Goal: Task Accomplishment & Management: Manage account settings

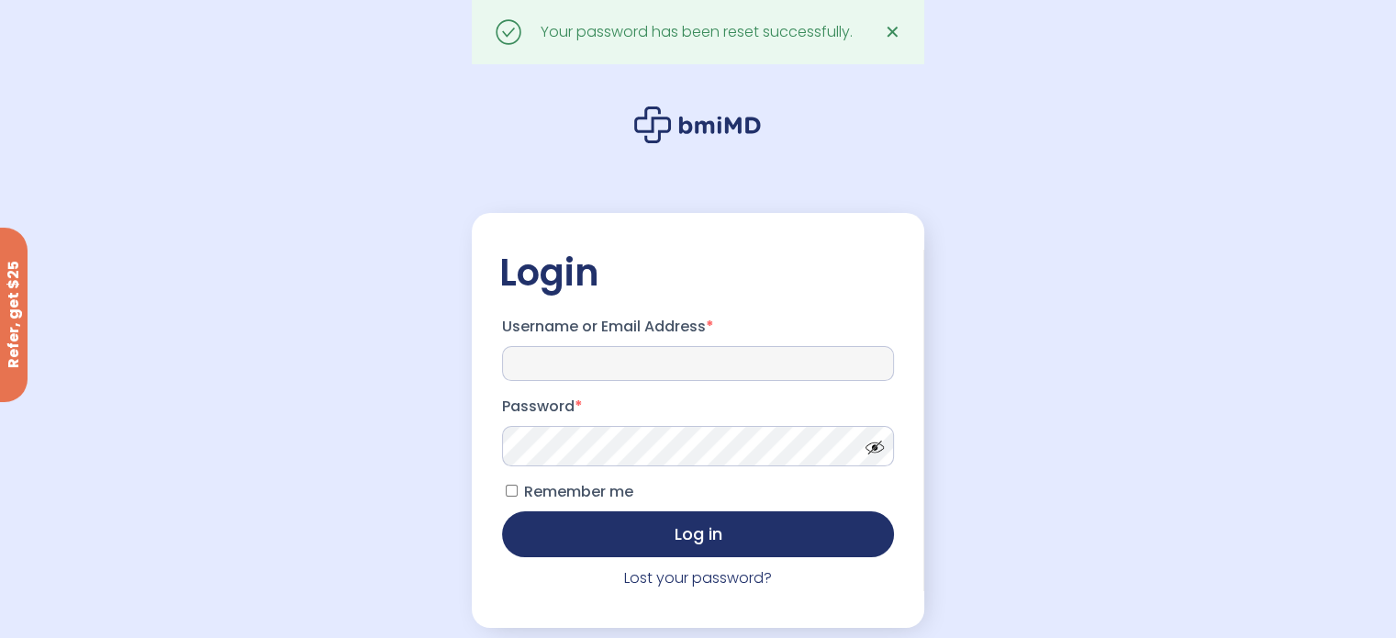
click at [534, 366] on input "Username or Email Address *" at bounding box center [698, 363] width 392 height 35
type input "**********"
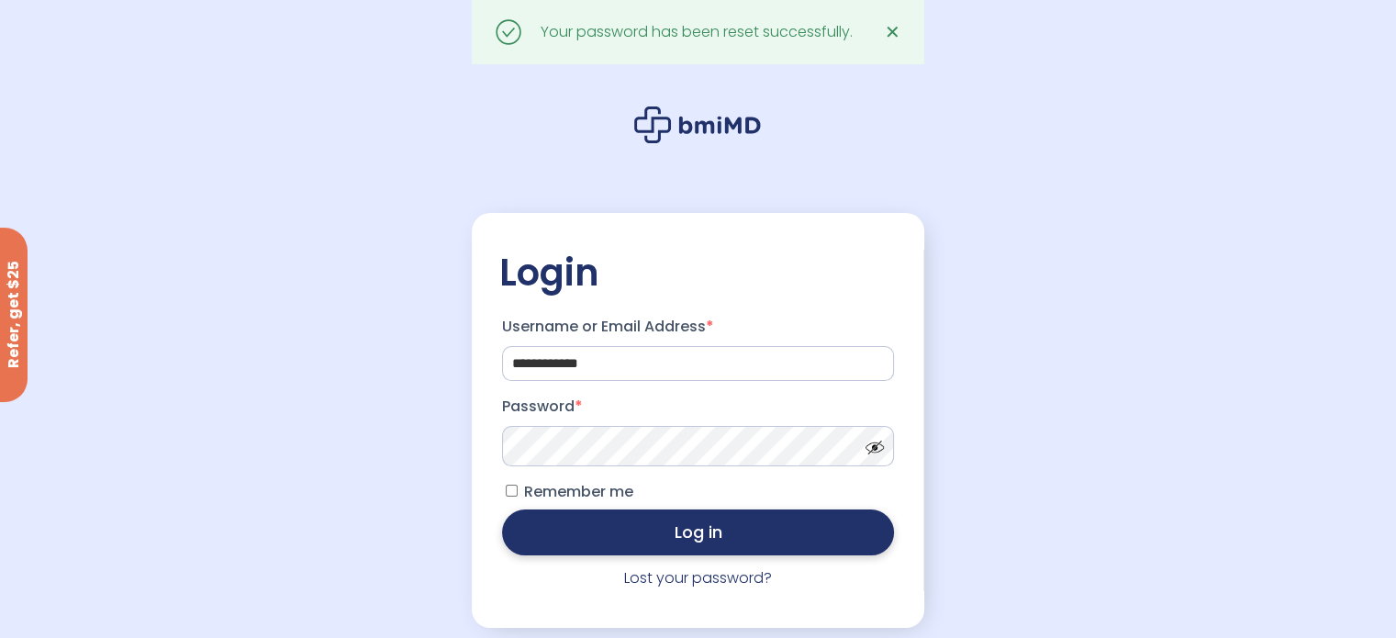
click at [595, 535] on button "Log in" at bounding box center [698, 533] width 392 height 46
click at [668, 524] on button "Log in" at bounding box center [698, 533] width 392 height 46
